Goal: Transaction & Acquisition: Subscribe to service/newsletter

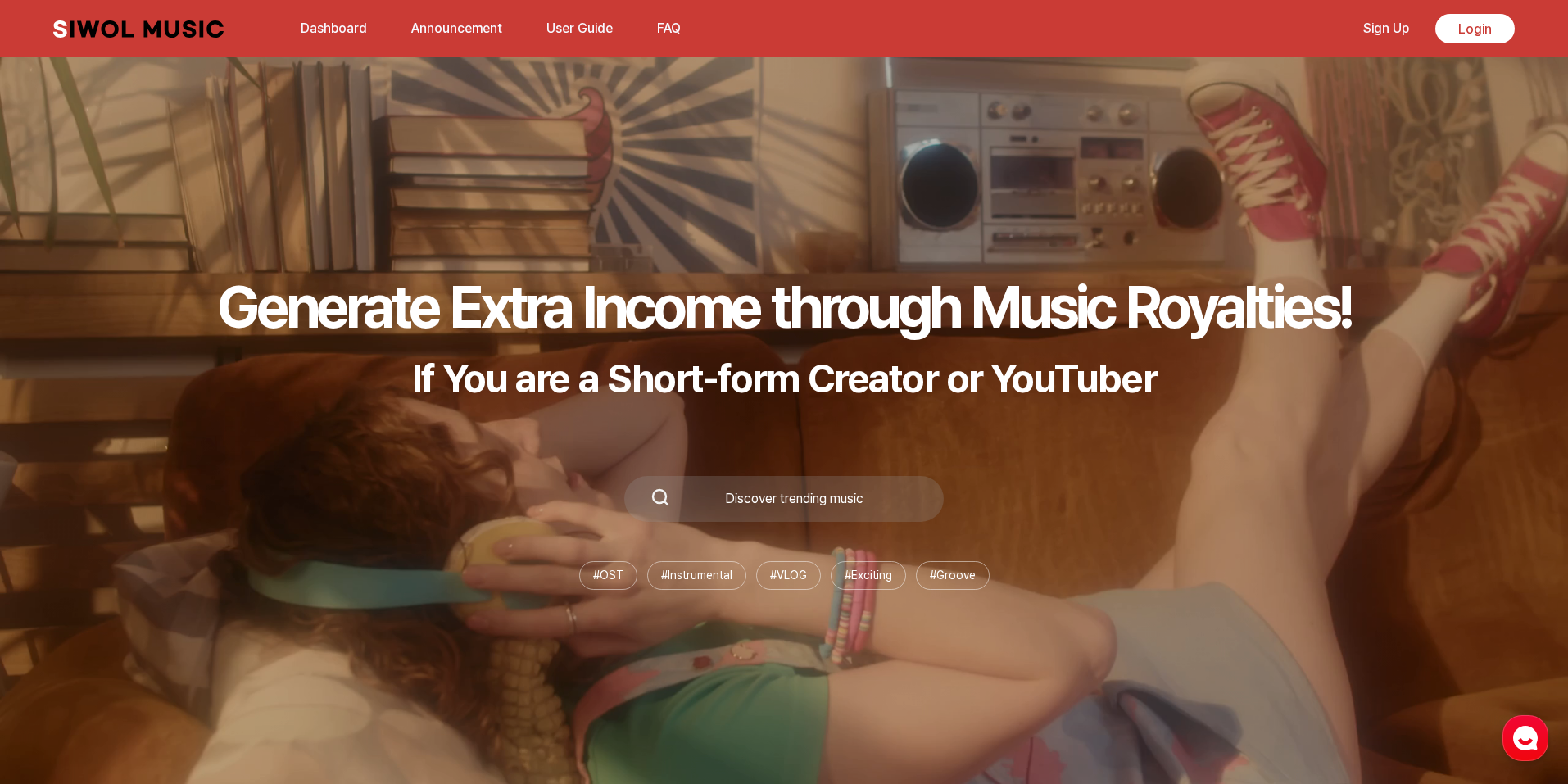
click at [345, 28] on link "Dashboard" at bounding box center [334, 28] width 86 height 35
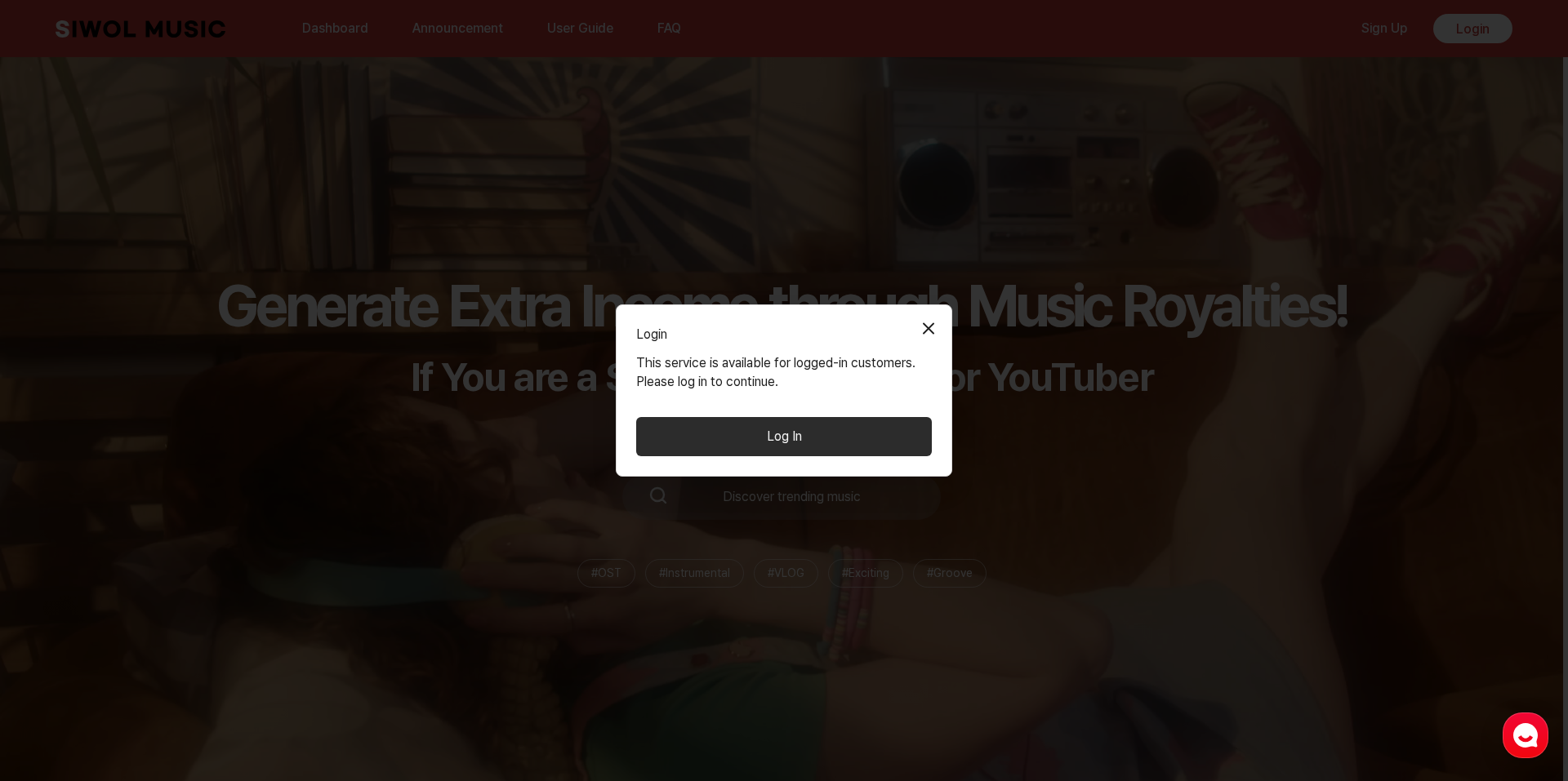
click at [921, 320] on button "Close Modal" at bounding box center [928, 327] width 32 height 32
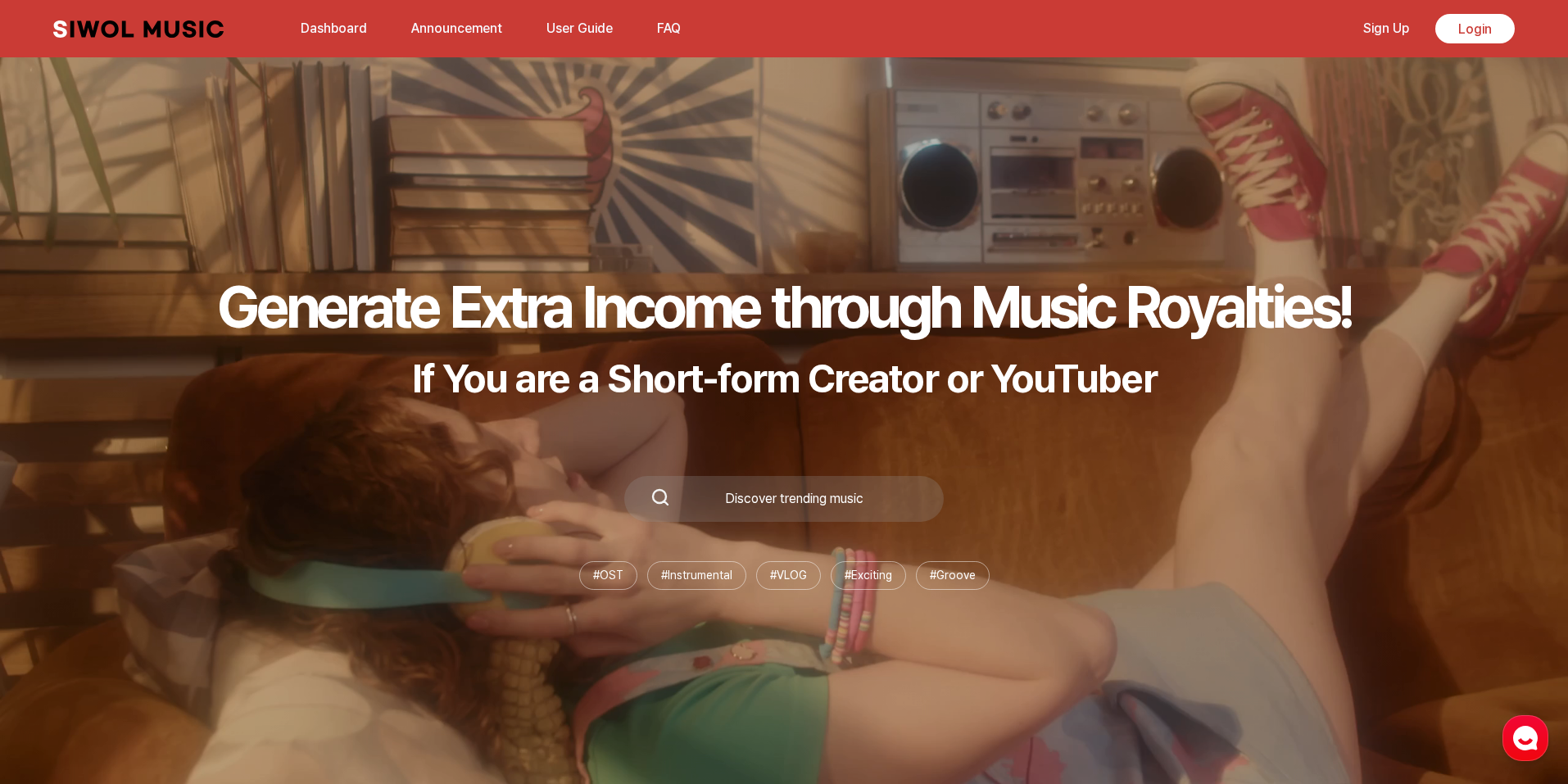
click at [316, 24] on link "Dashboard" at bounding box center [334, 28] width 86 height 35
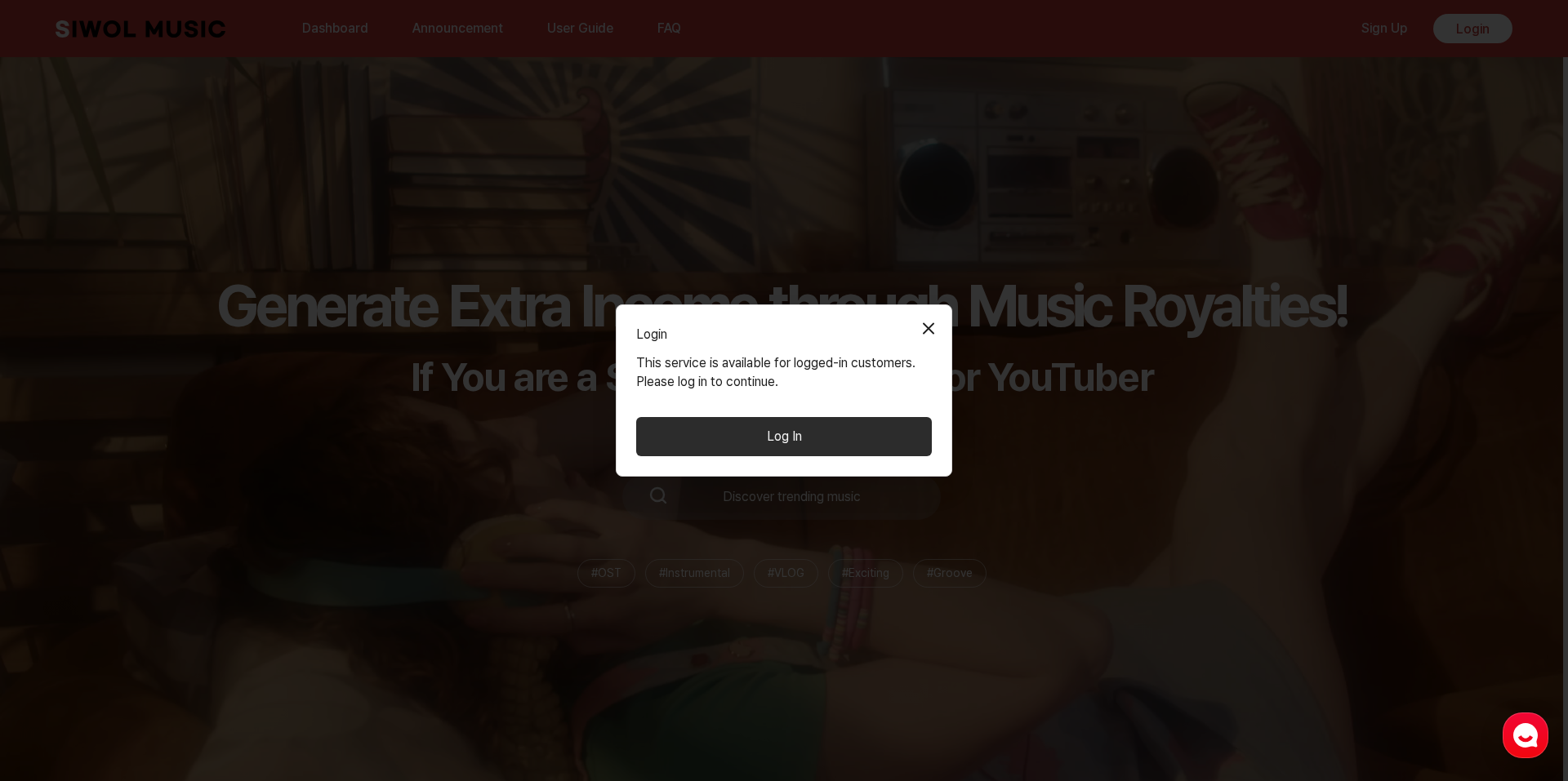
click at [939, 320] on button "Close Modal" at bounding box center [928, 327] width 32 height 32
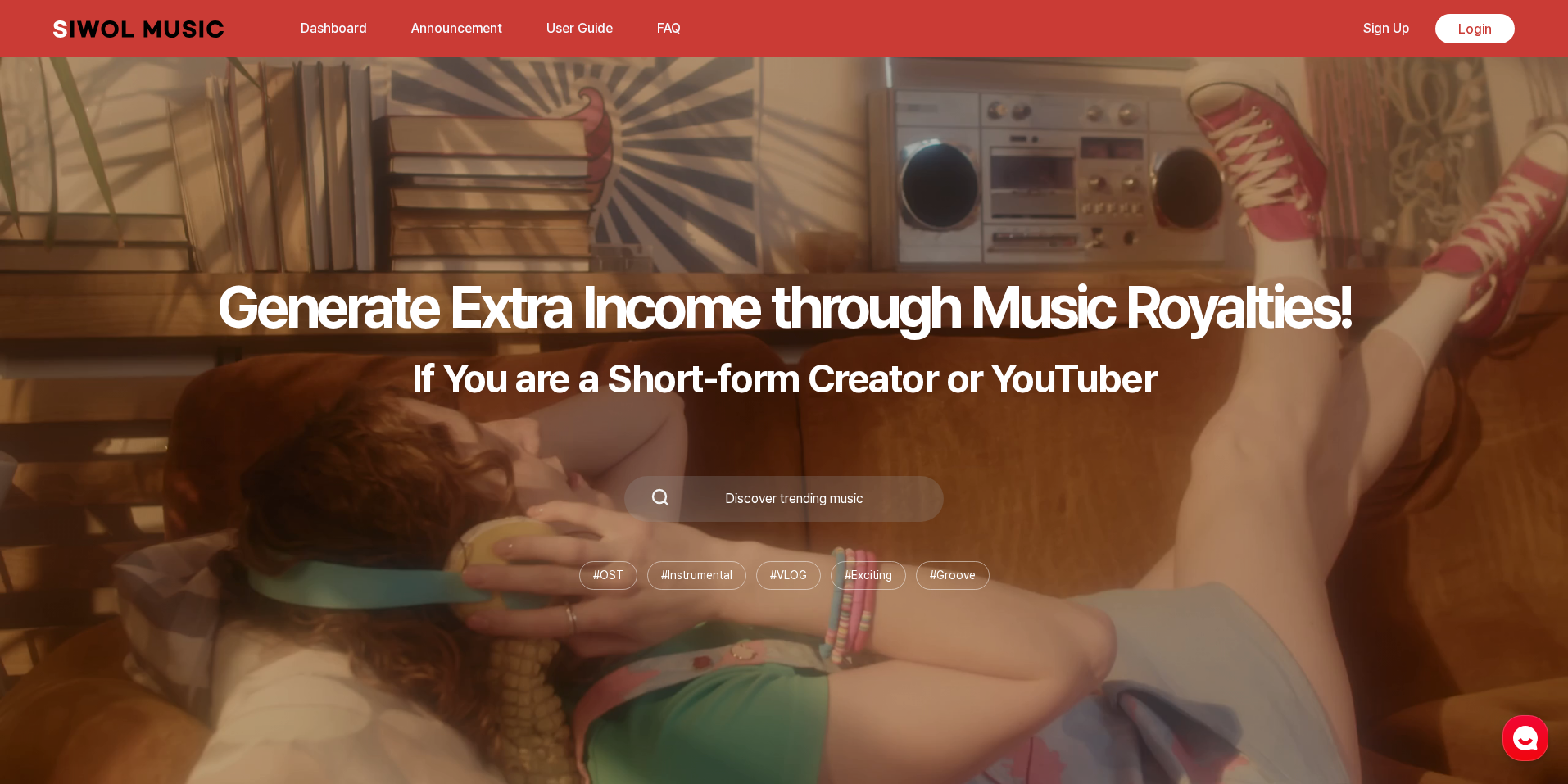
click at [579, 29] on link "User Guide" at bounding box center [579, 28] width 86 height 35
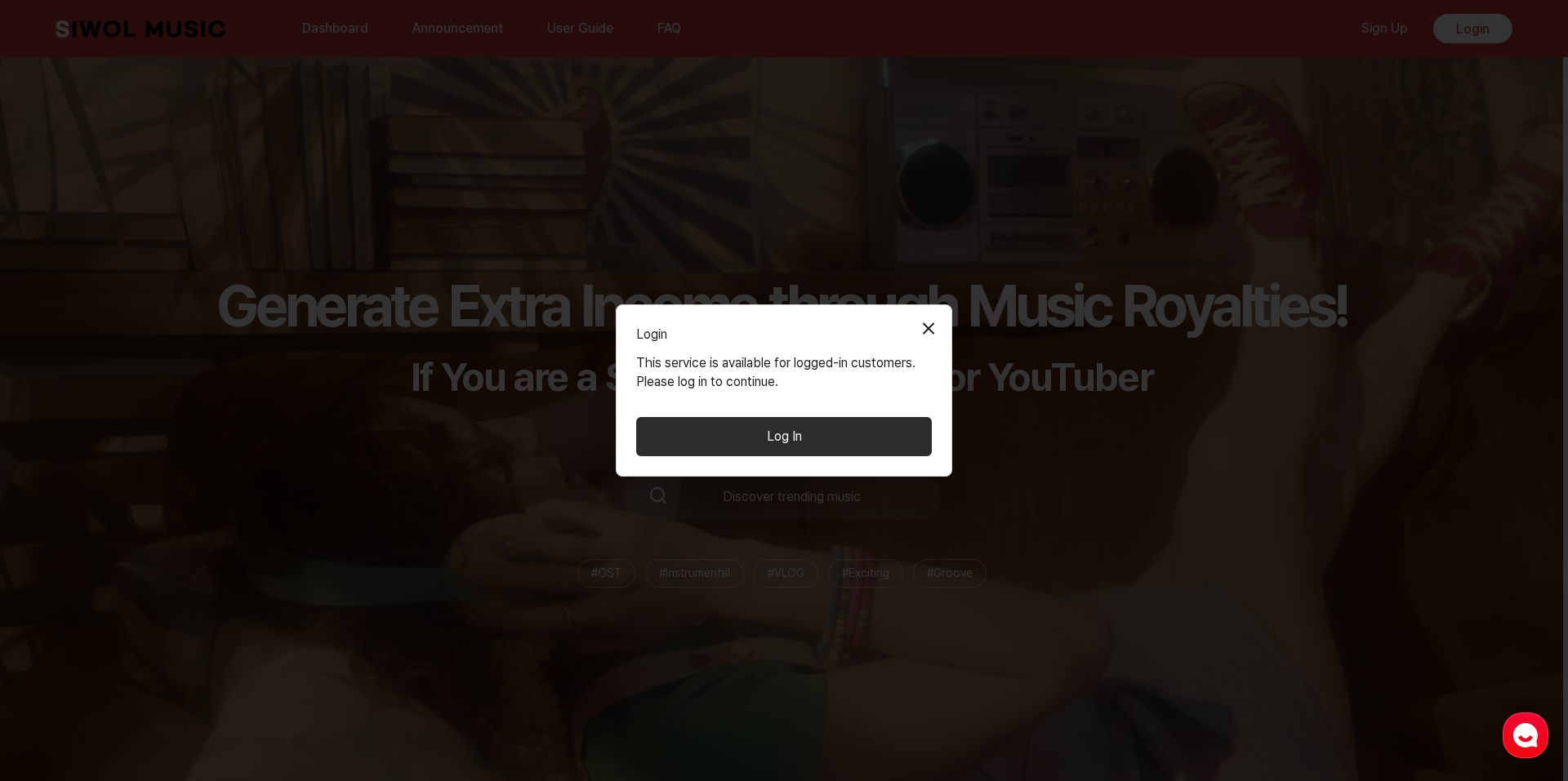
click at [926, 318] on button "Close Modal" at bounding box center [928, 327] width 32 height 32
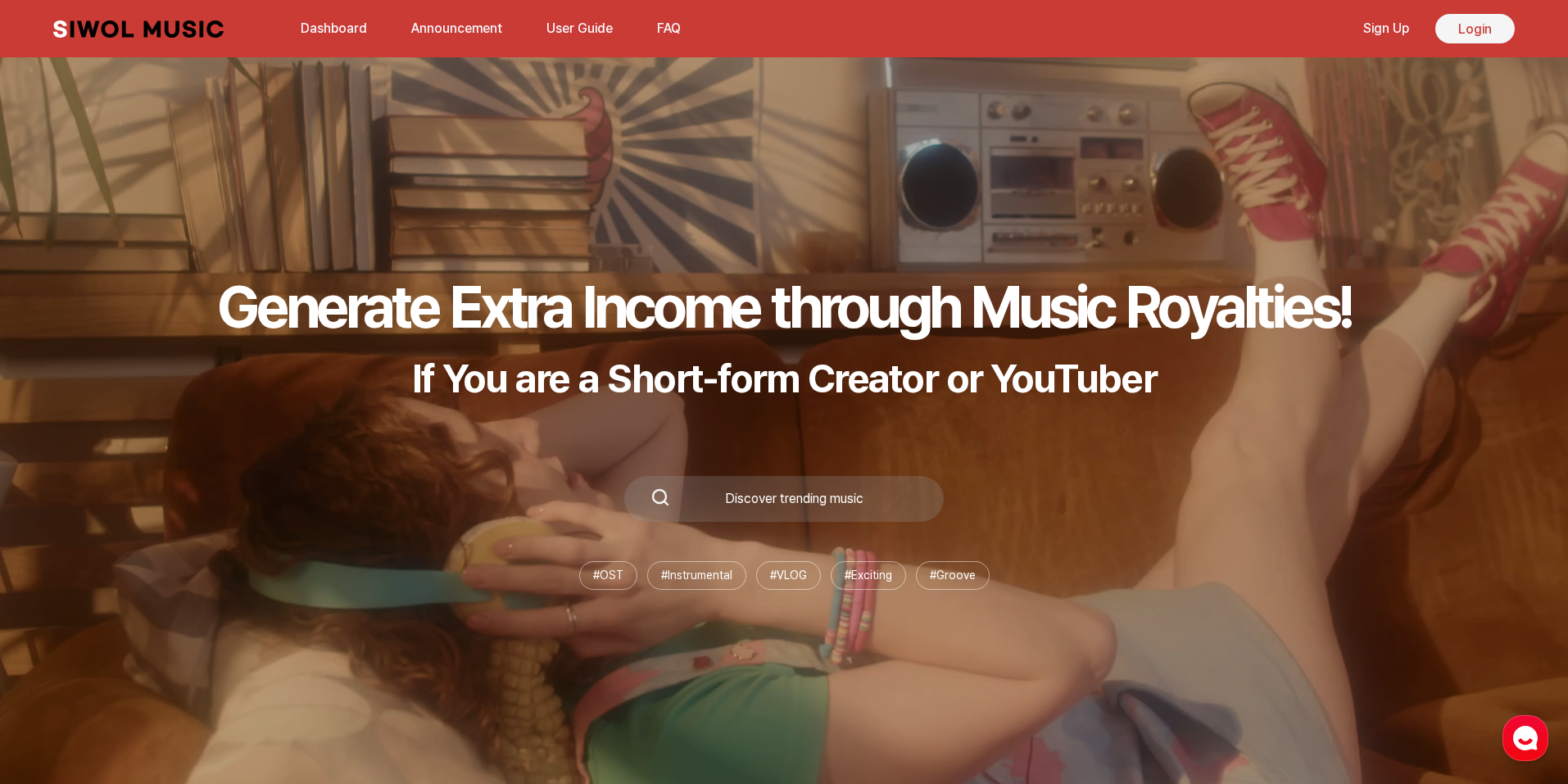
click at [1499, 29] on link "Login" at bounding box center [1474, 29] width 80 height 30
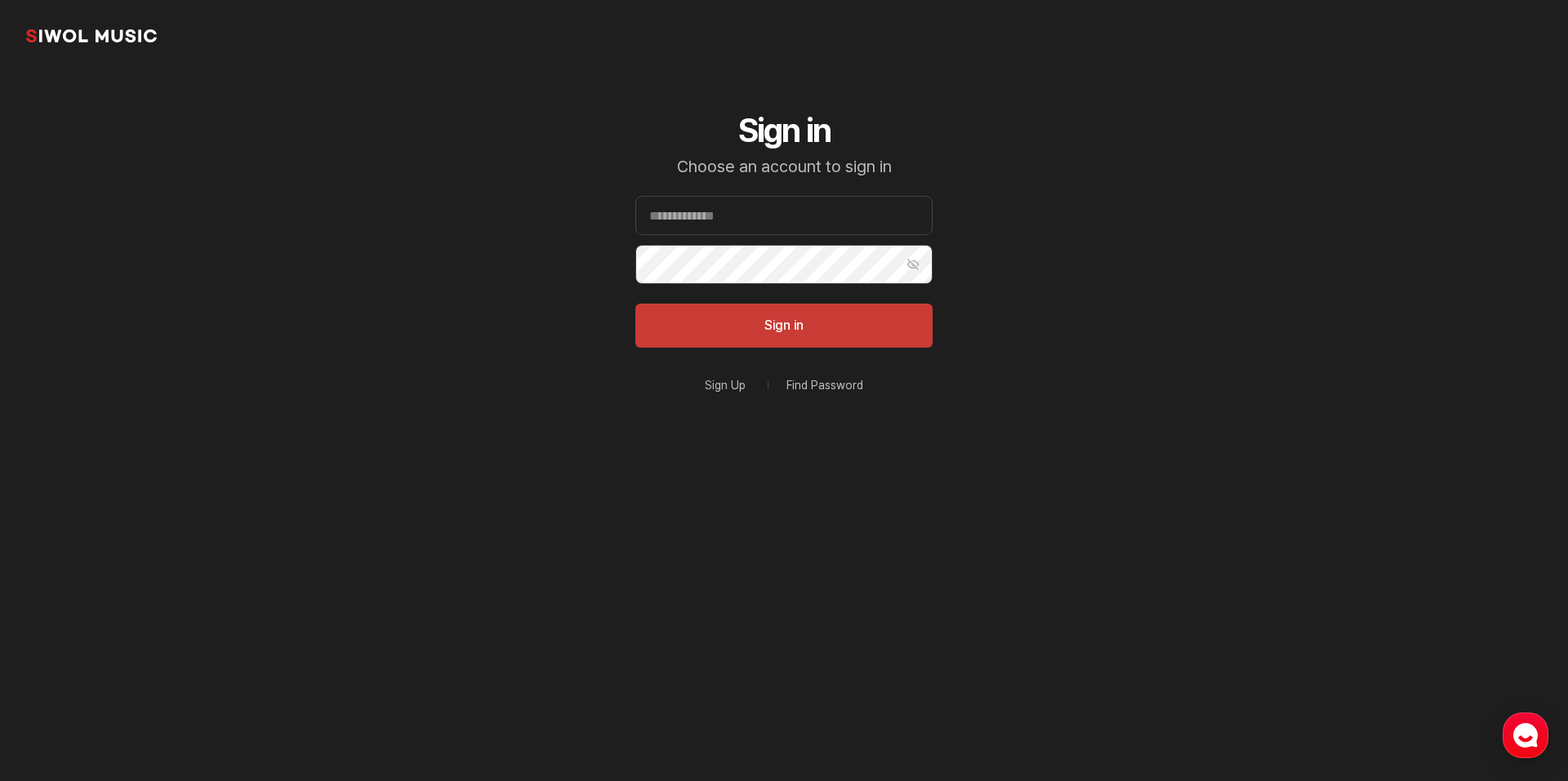
click at [738, 382] on link "Sign Up" at bounding box center [725, 385] width 41 height 11
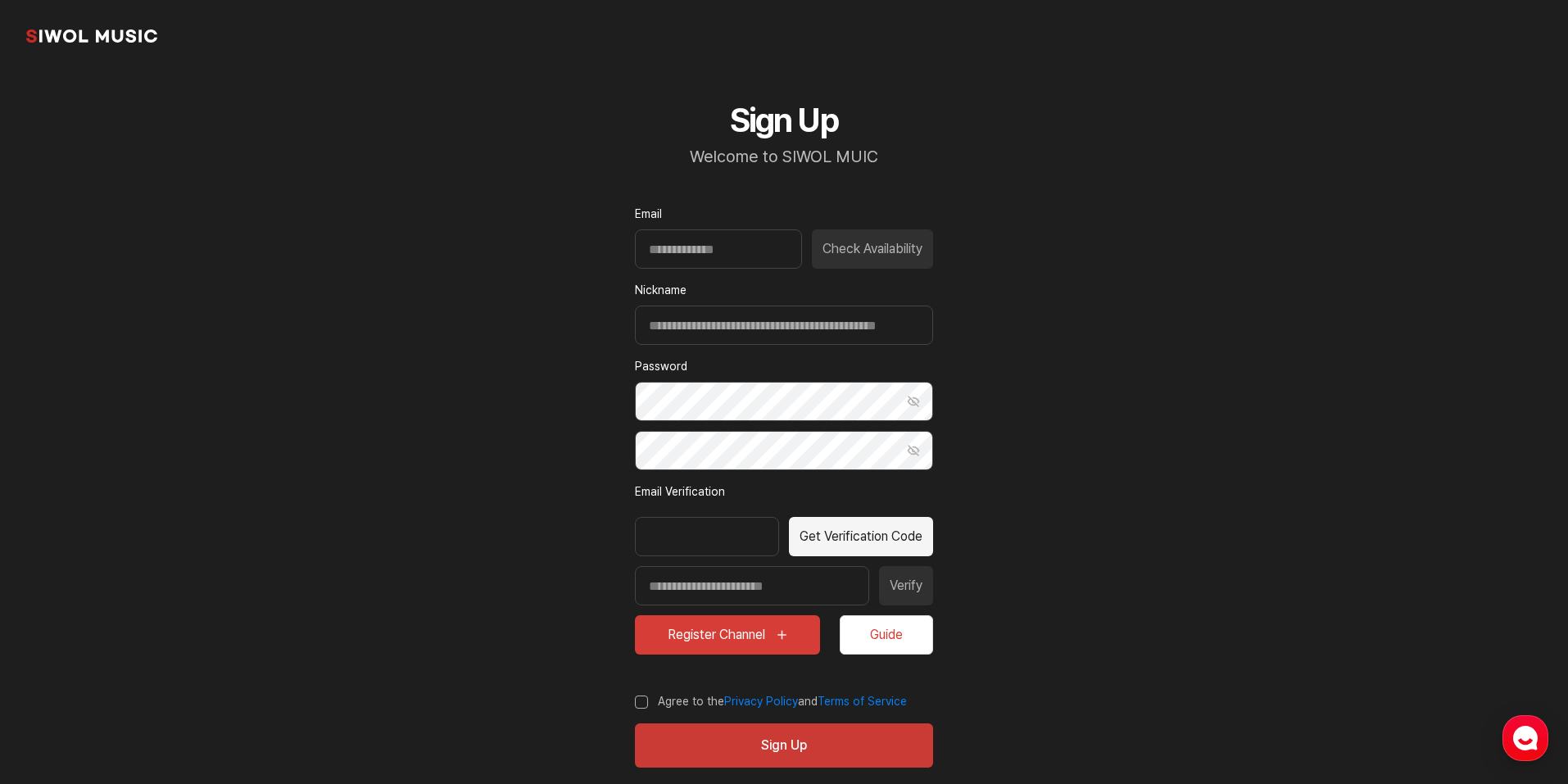
scroll to position [33, 0]
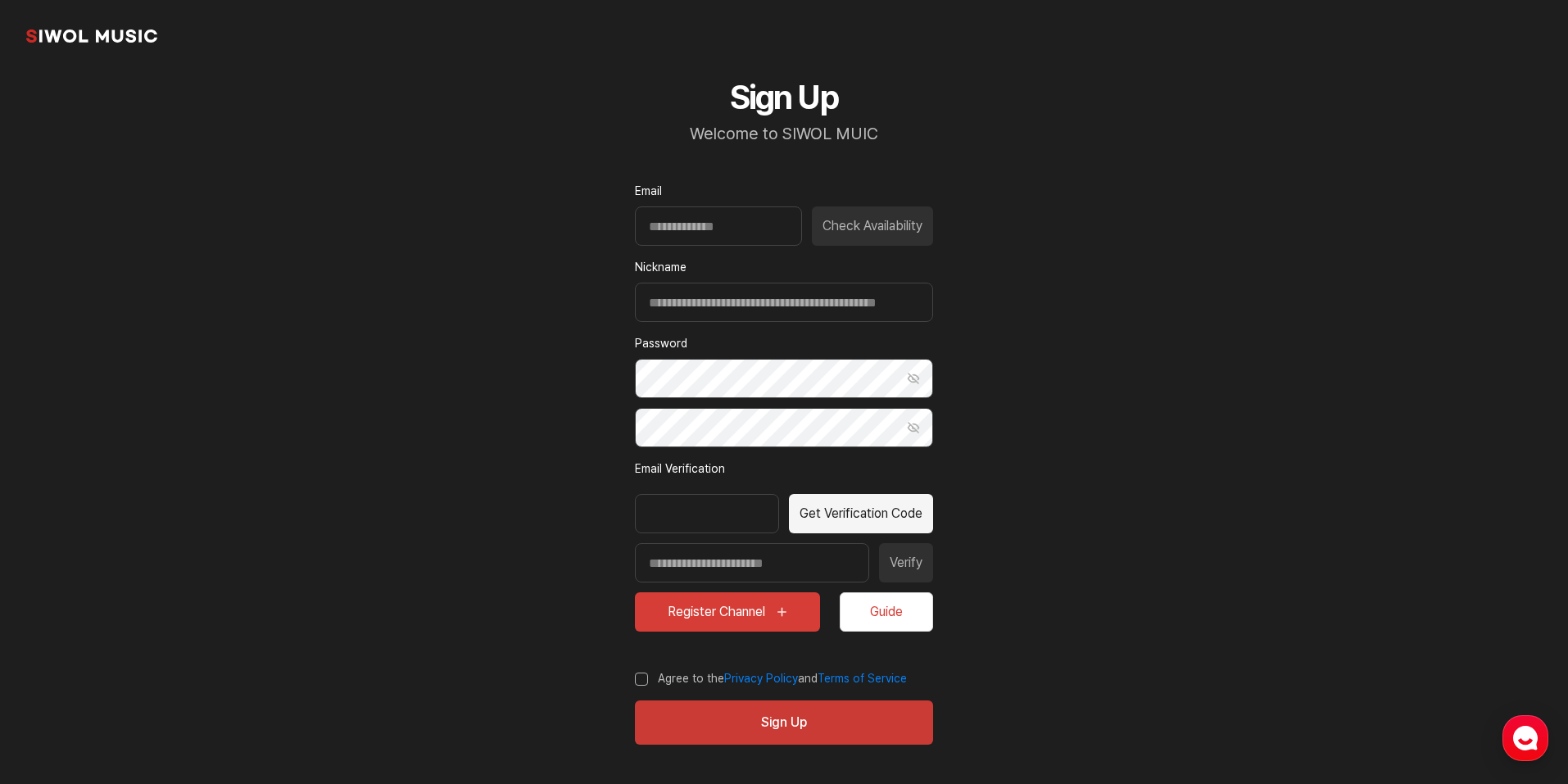
click at [732, 614] on button "Register Channel" at bounding box center [728, 612] width 185 height 39
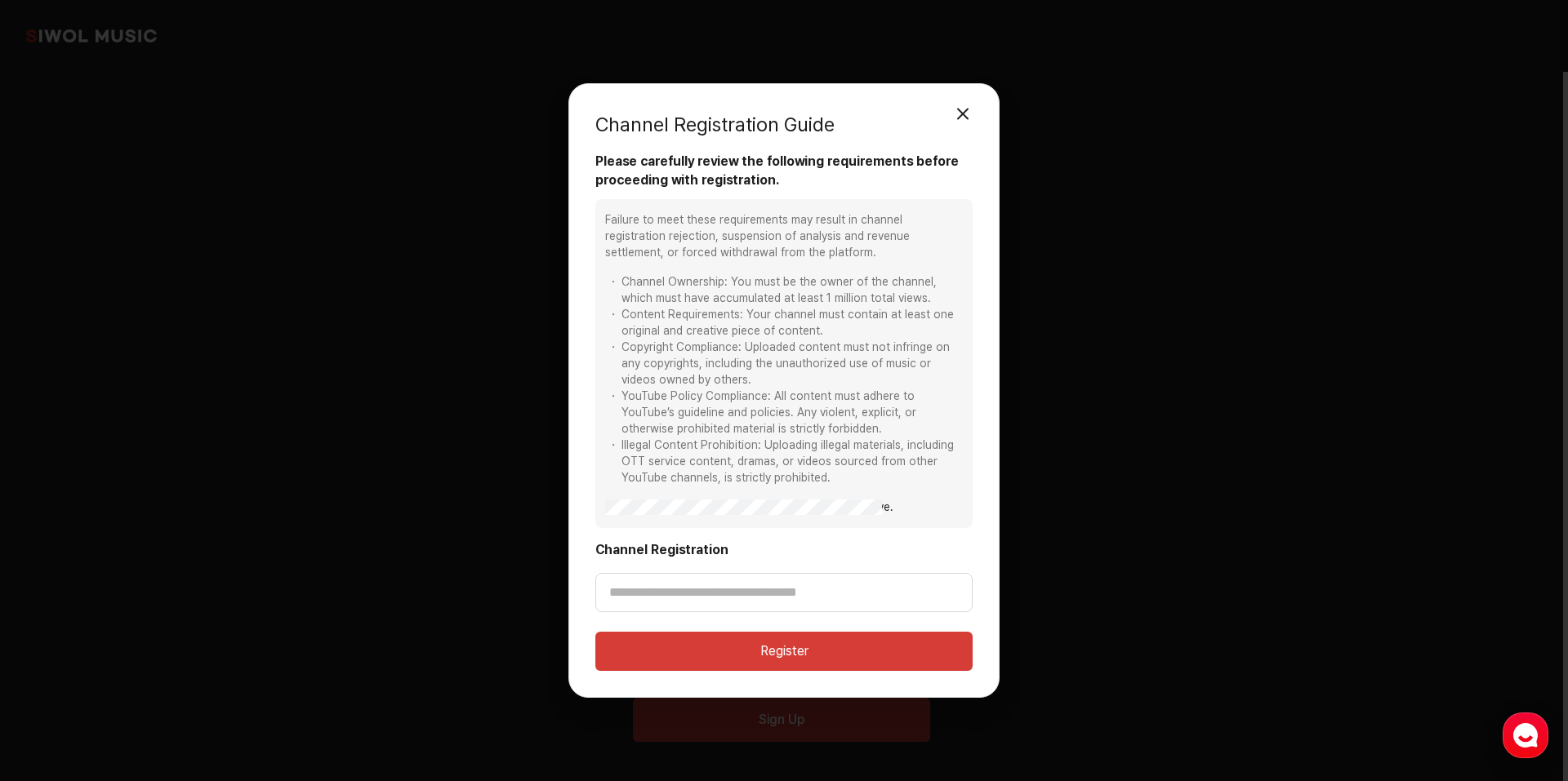
click at [960, 111] on button "모달 닫기" at bounding box center [963, 113] width 32 height 32
